Goal: Transaction & Acquisition: Purchase product/service

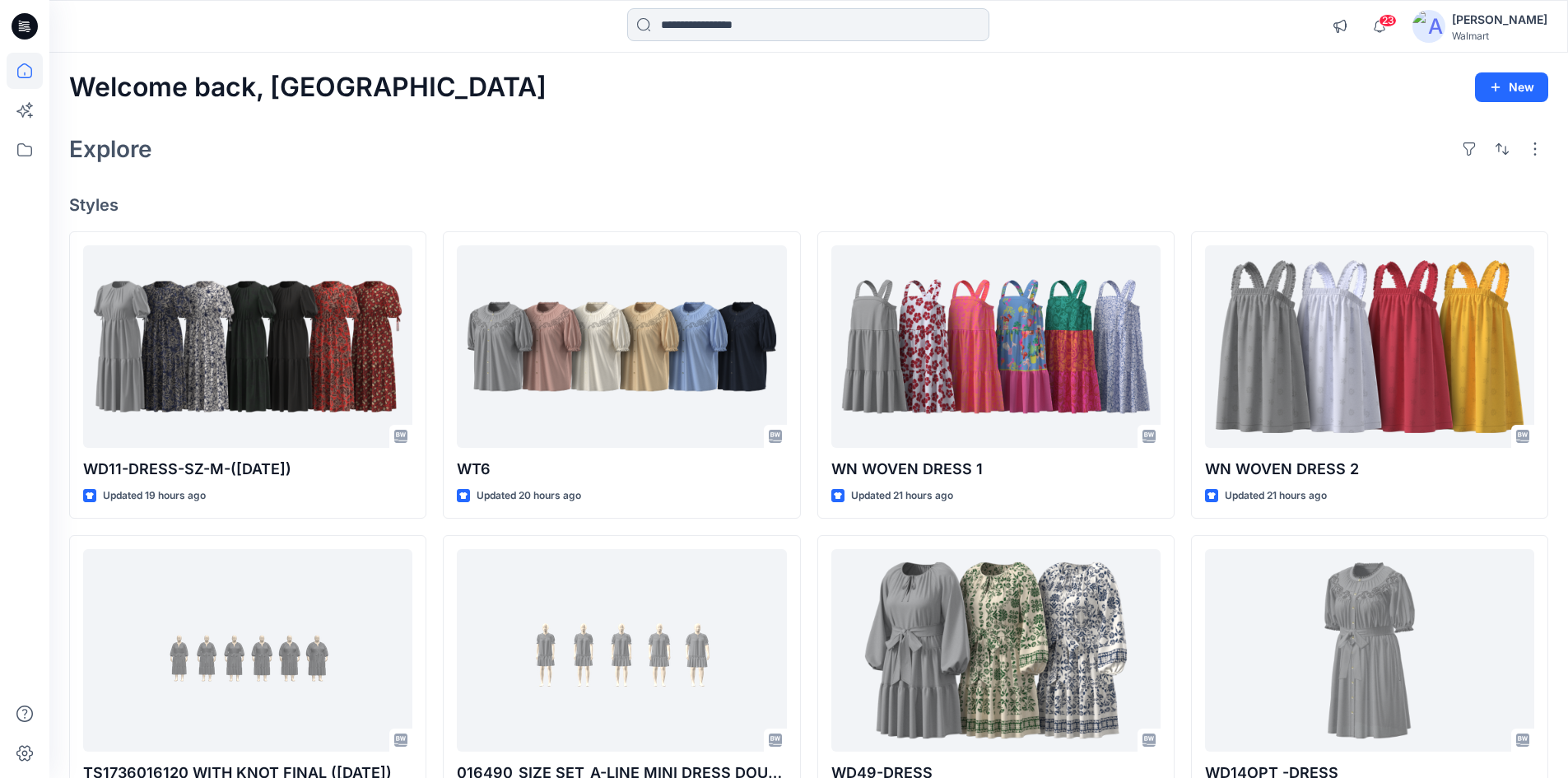
click at [753, 21] on input at bounding box center [808, 24] width 362 height 33
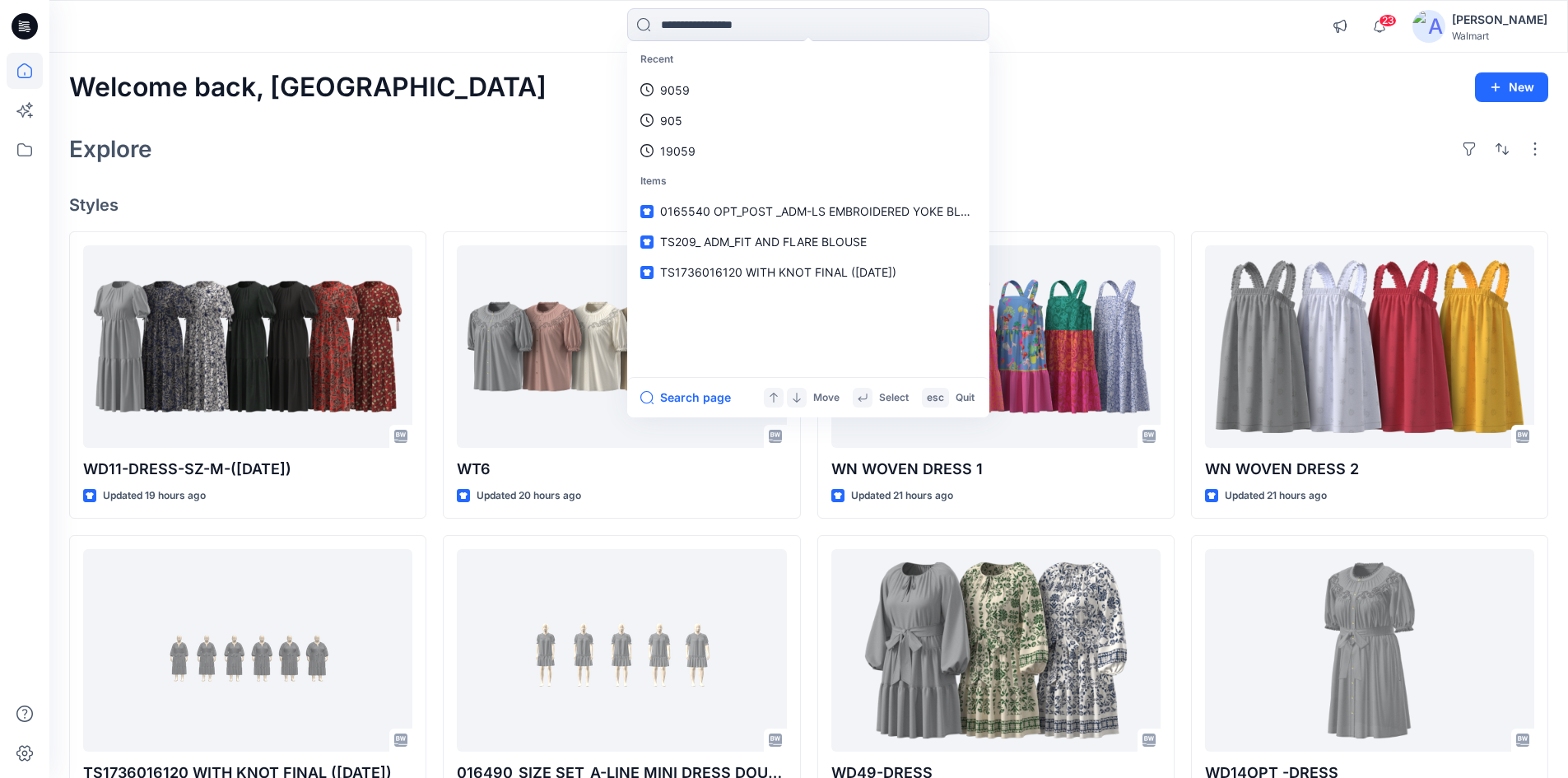
type input "*"
type input "****"
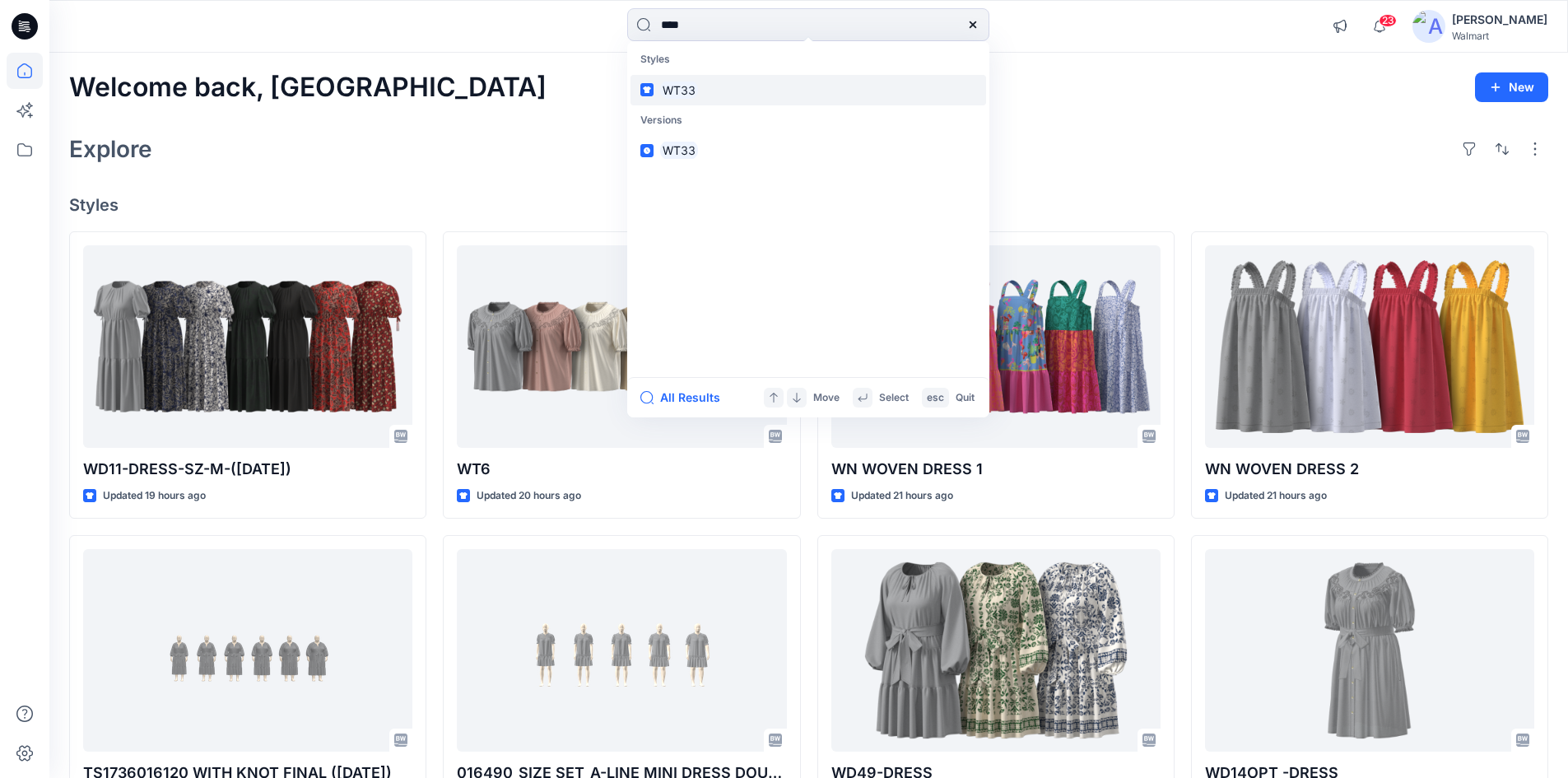
click at [716, 95] on link "WT33" at bounding box center [808, 90] width 355 height 31
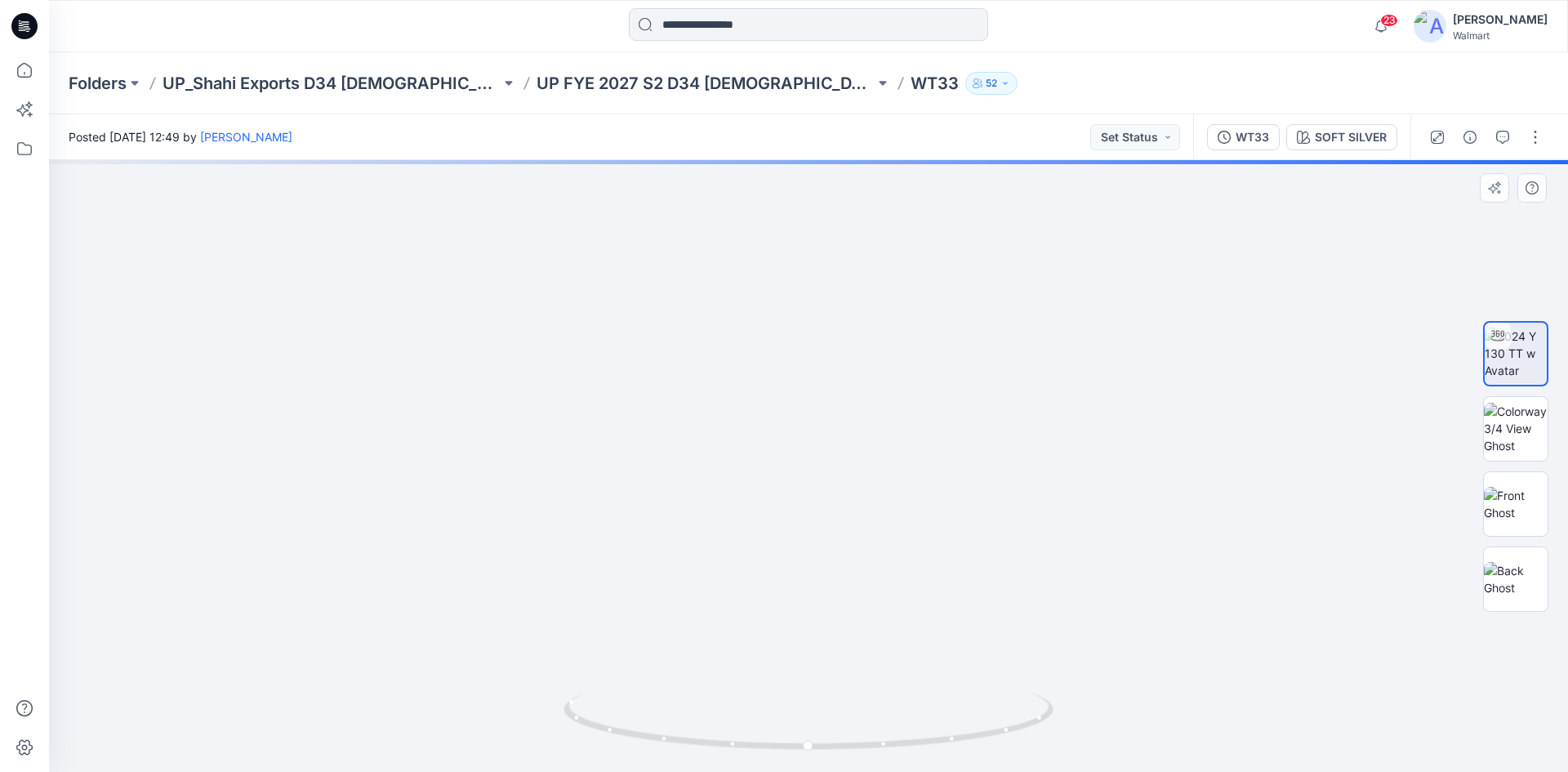
drag, startPoint x: 832, startPoint y: 543, endPoint x: 826, endPoint y: 419, distance: 124.1
drag, startPoint x: 930, startPoint y: 748, endPoint x: 700, endPoint y: 741, distance: 230.1
click at [700, 741] on icon at bounding box center [810, 723] width 494 height 61
drag, startPoint x: 825, startPoint y: 479, endPoint x: 867, endPoint y: 591, distance: 119.6
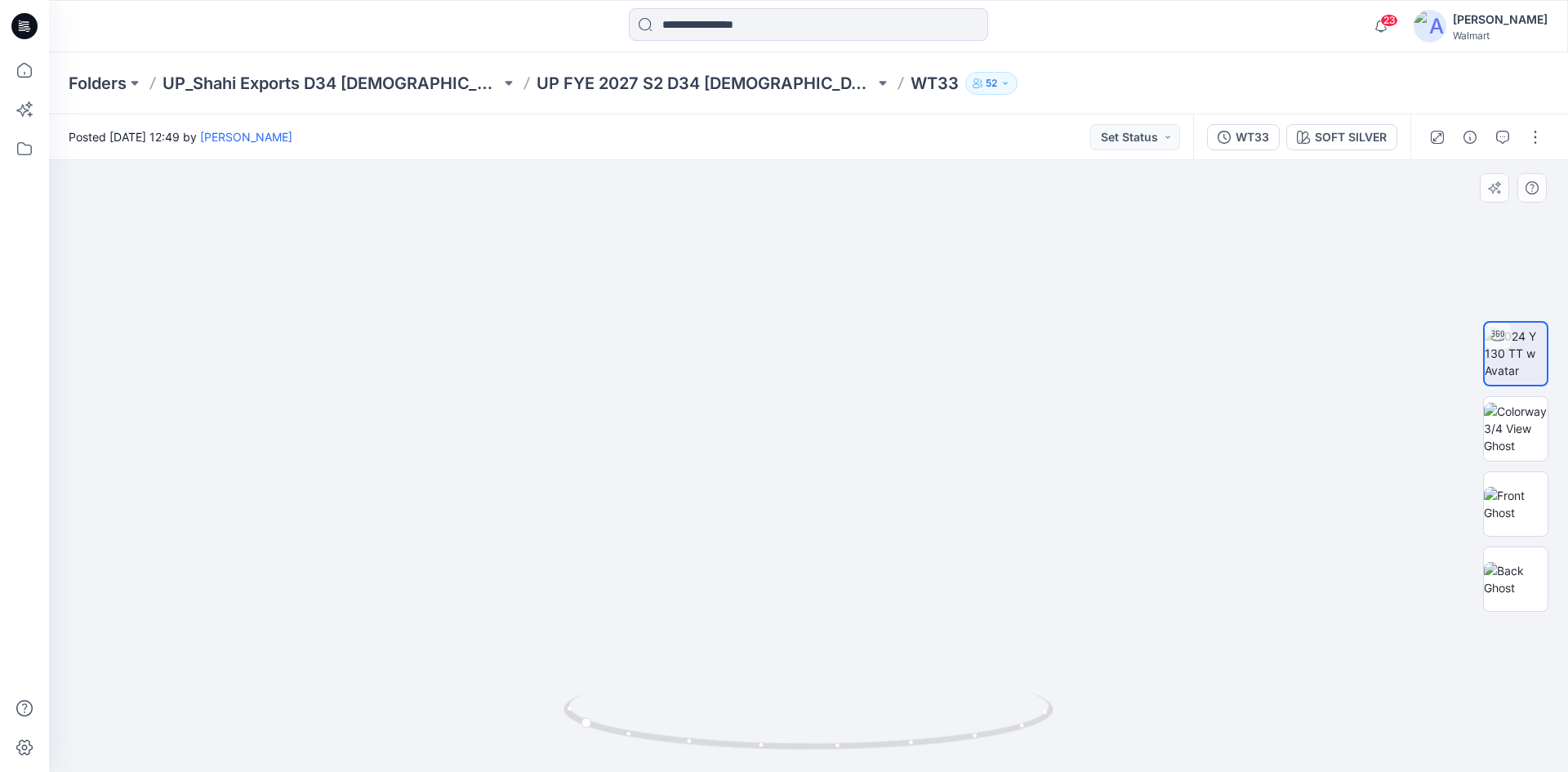
drag, startPoint x: 826, startPoint y: 637, endPoint x: 814, endPoint y: 500, distance: 137.5
click at [814, 500] on img at bounding box center [816, 185] width 1726 height 1173
drag, startPoint x: 769, startPoint y: 753, endPoint x: 991, endPoint y: 737, distance: 222.6
click at [991, 737] on icon at bounding box center [810, 723] width 494 height 61
drag, startPoint x: 1259, startPoint y: 146, endPoint x: 1322, endPoint y: 138, distance: 63.5
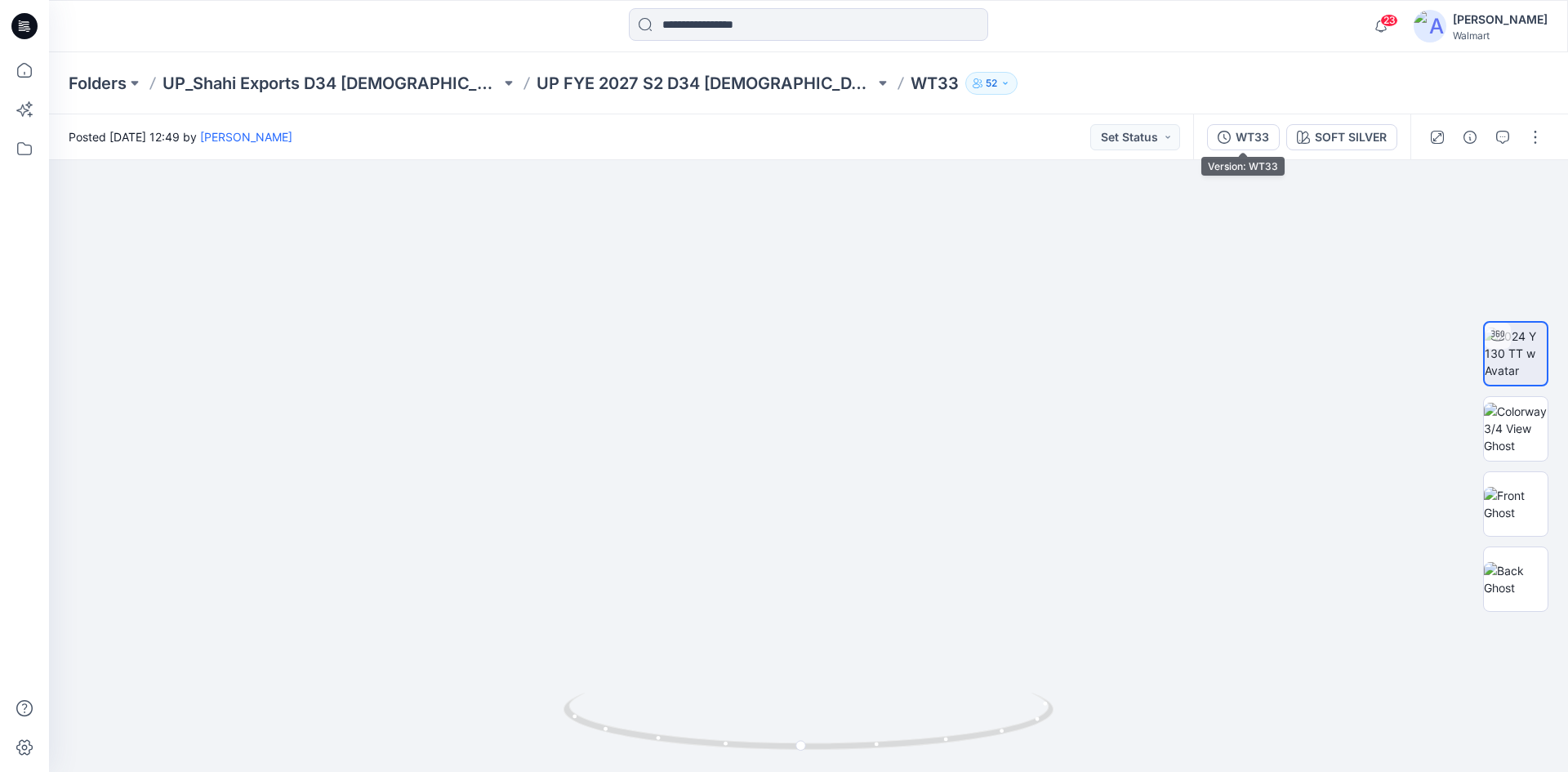
click at [1260, 145] on button "WT33" at bounding box center [1243, 136] width 73 height 26
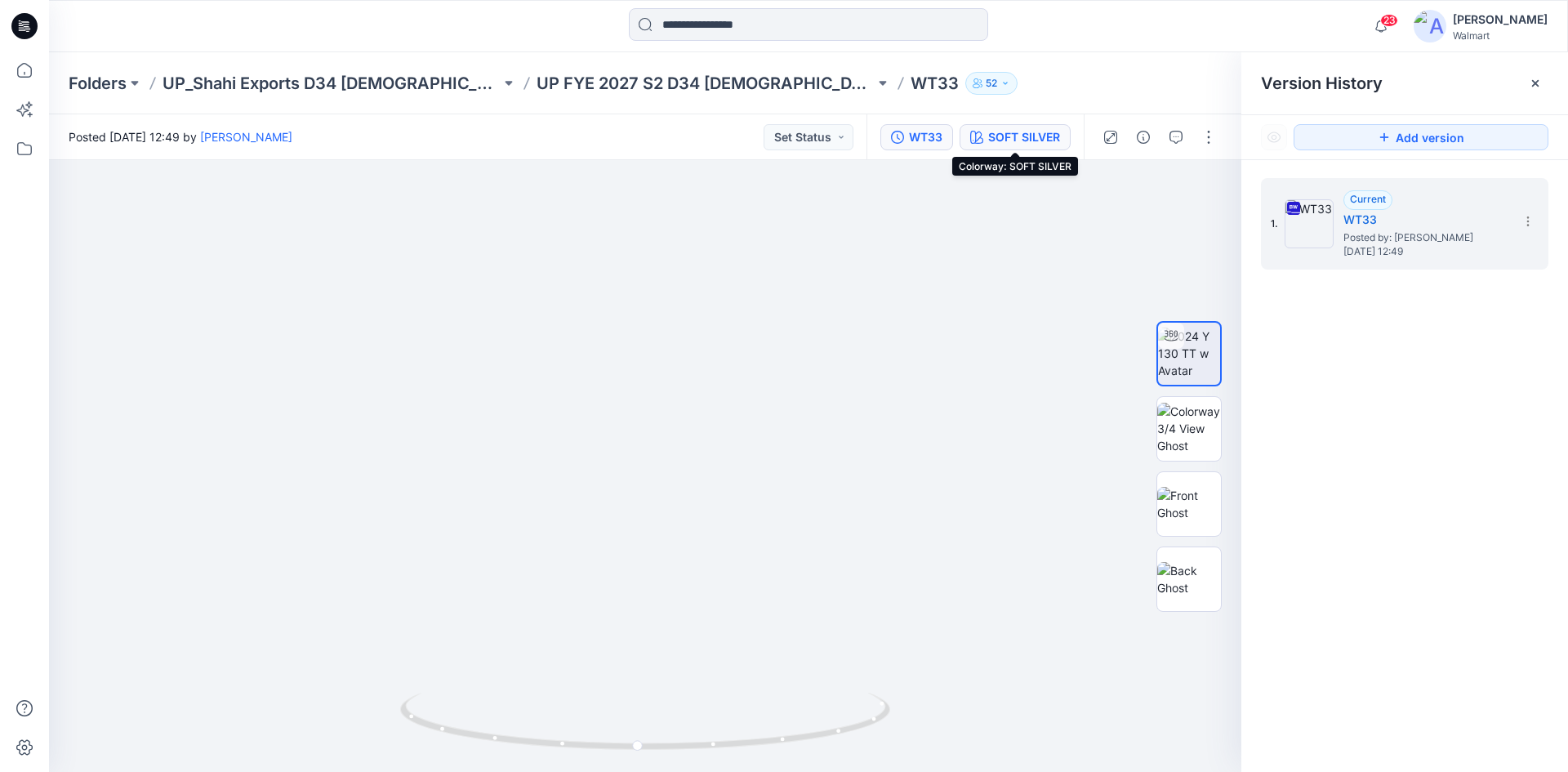
click at [1002, 142] on div "SOFT SILVER" at bounding box center [1023, 137] width 72 height 18
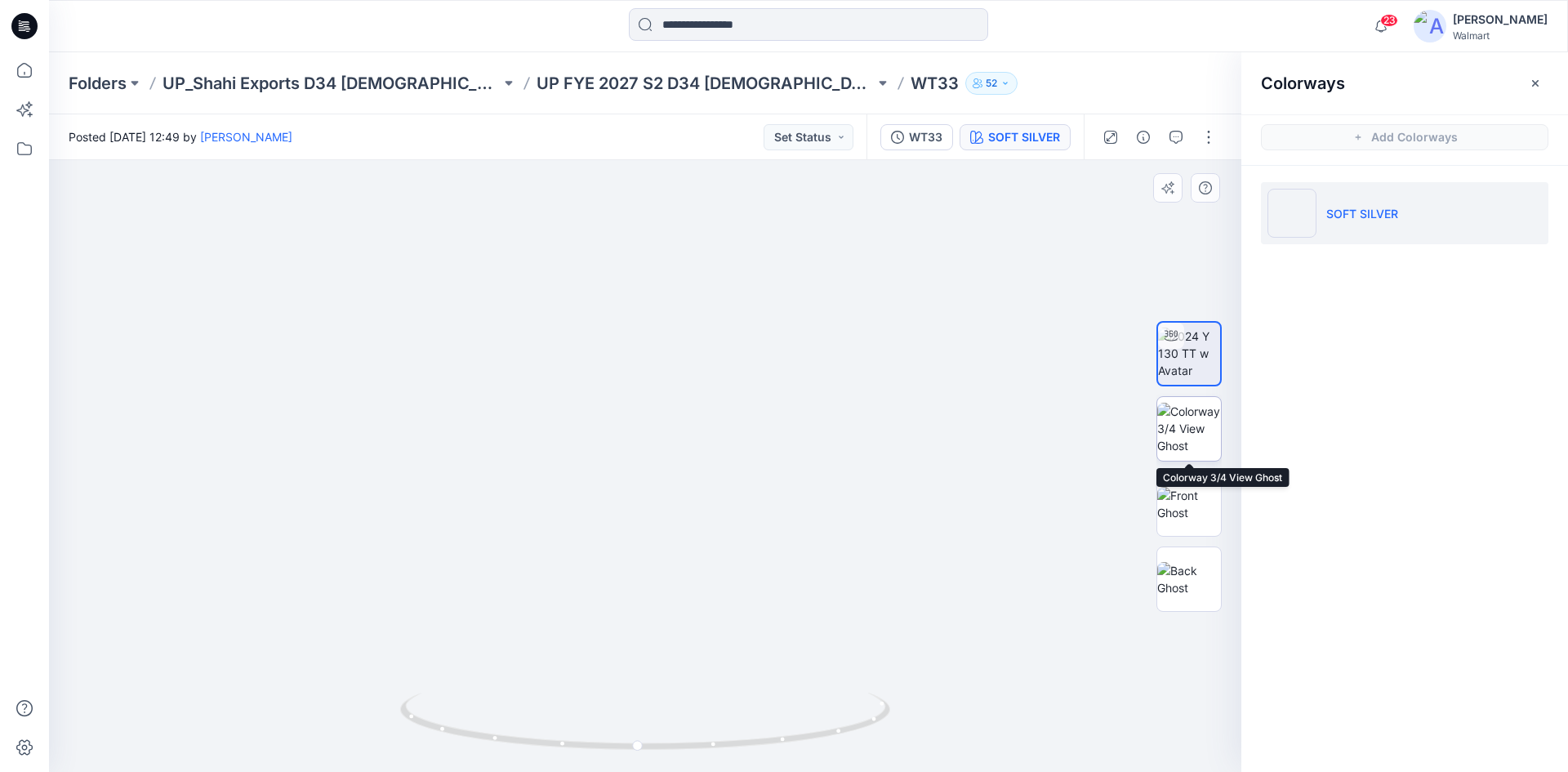
click at [1202, 432] on img at bounding box center [1189, 428] width 64 height 52
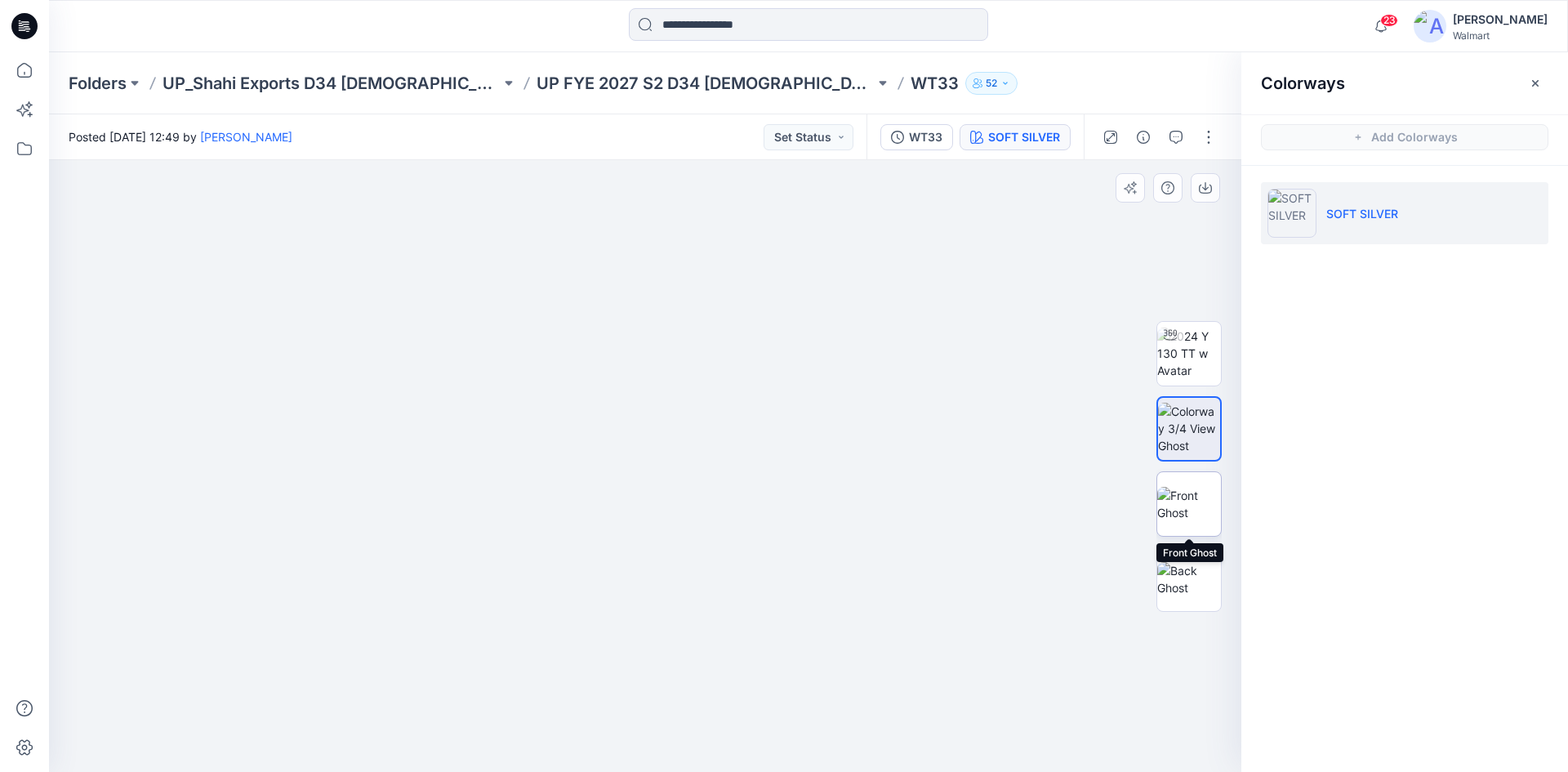
click at [1194, 498] on img at bounding box center [1189, 504] width 64 height 35
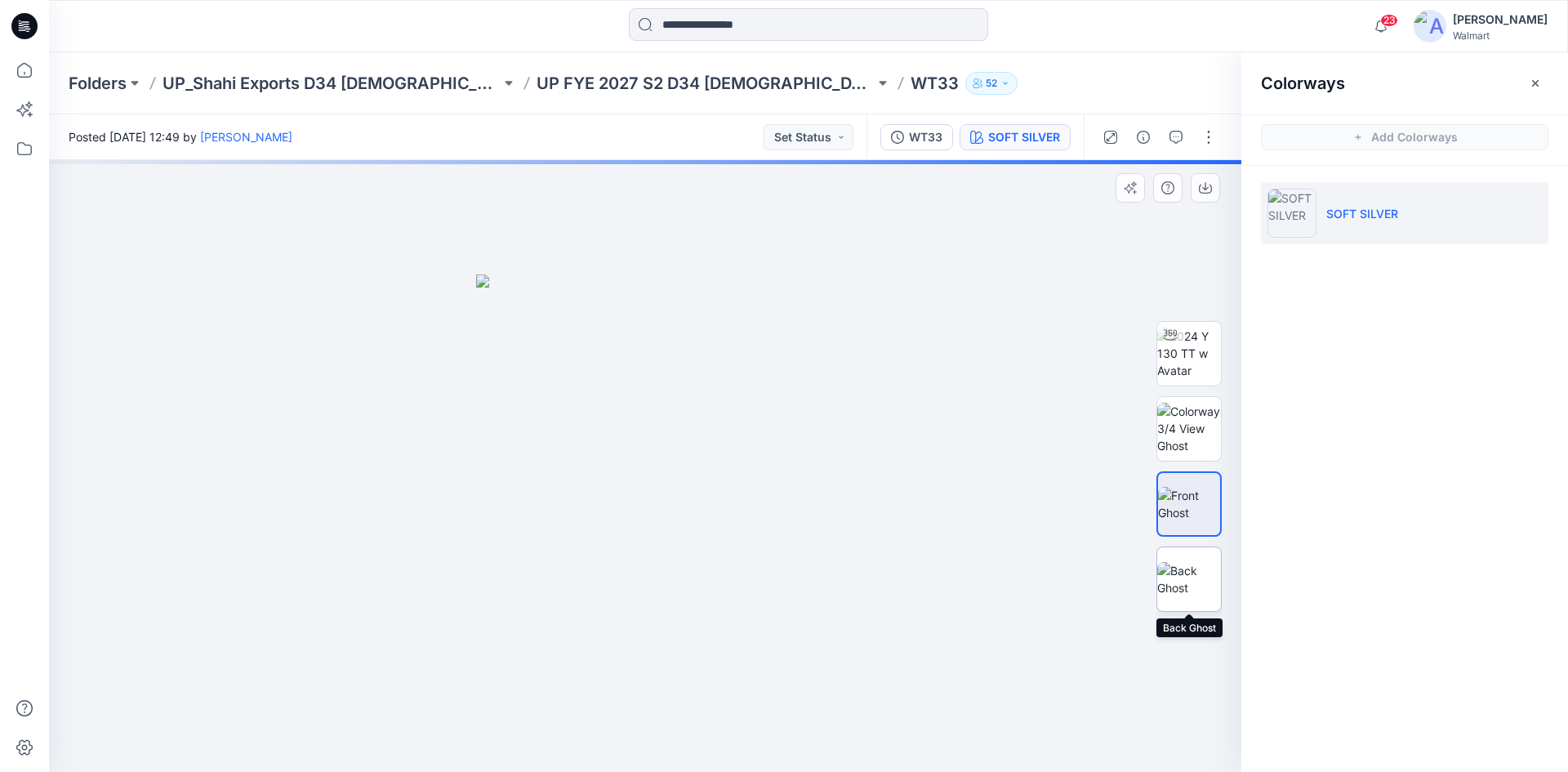
click at [1177, 566] on img at bounding box center [1189, 579] width 64 height 35
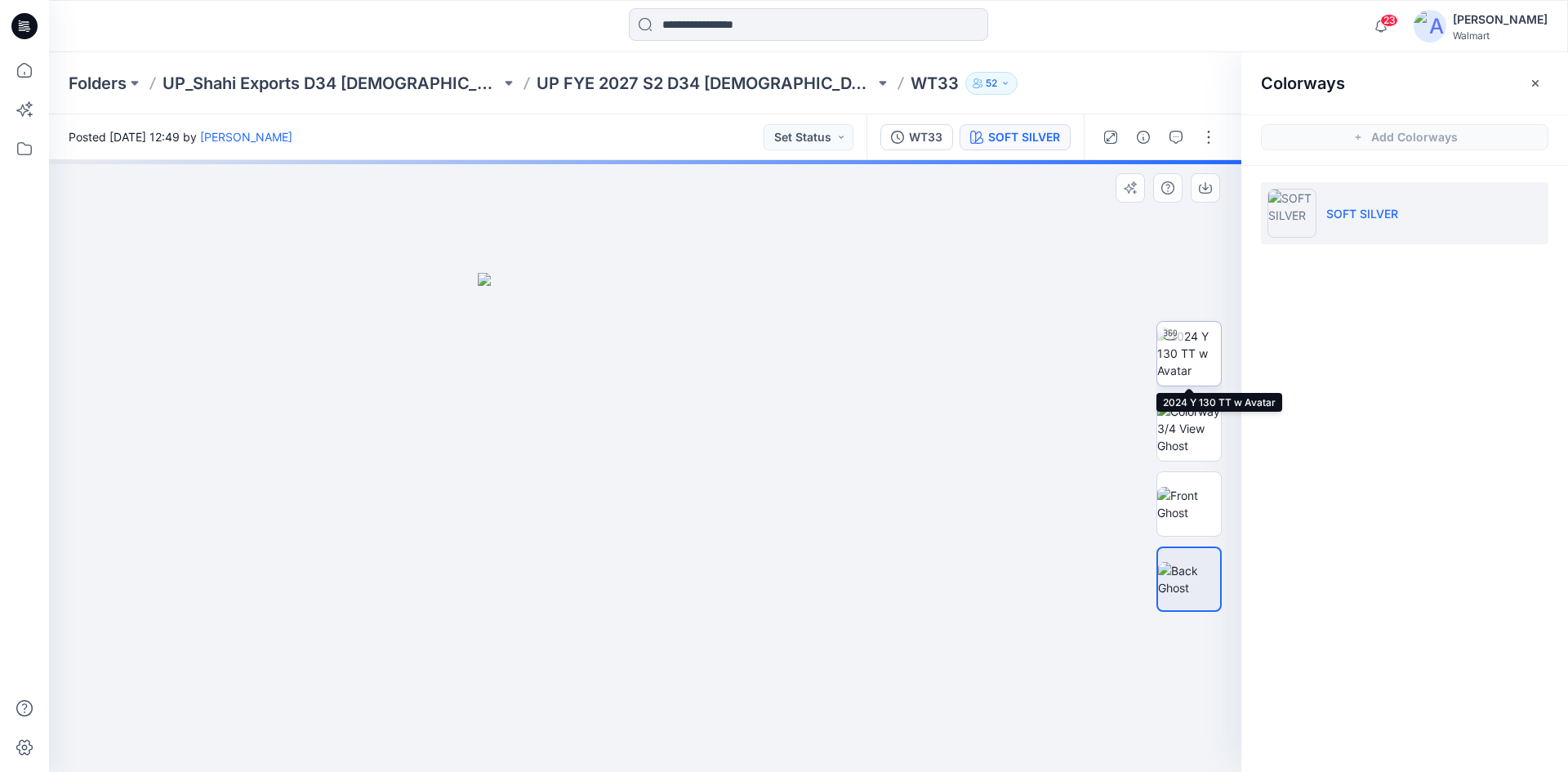
click at [1197, 354] on img at bounding box center [1189, 353] width 64 height 52
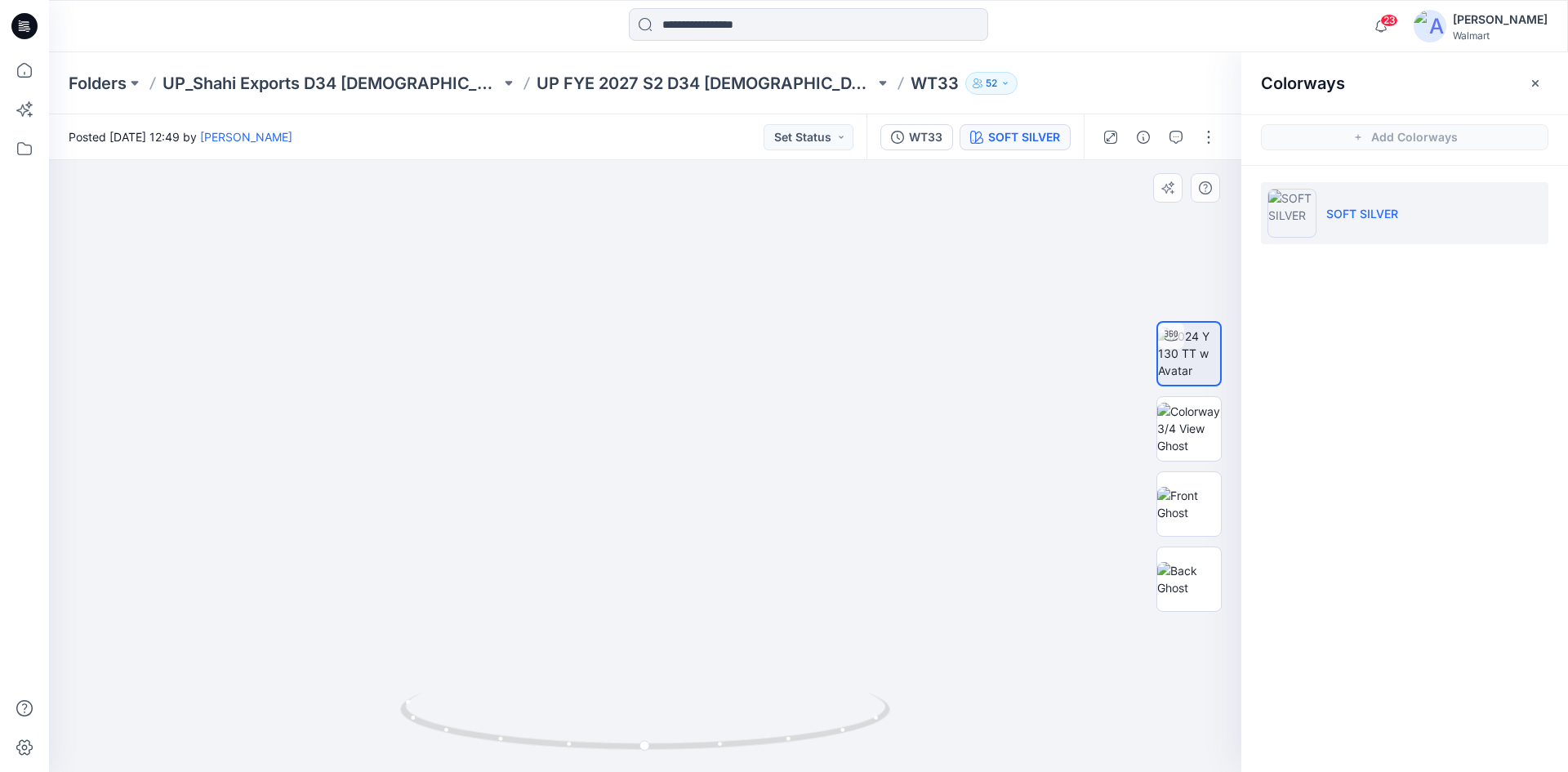
drag, startPoint x: 566, startPoint y: 477, endPoint x: 660, endPoint y: 451, distance: 97.5
